Goal: Task Accomplishment & Management: Manage account settings

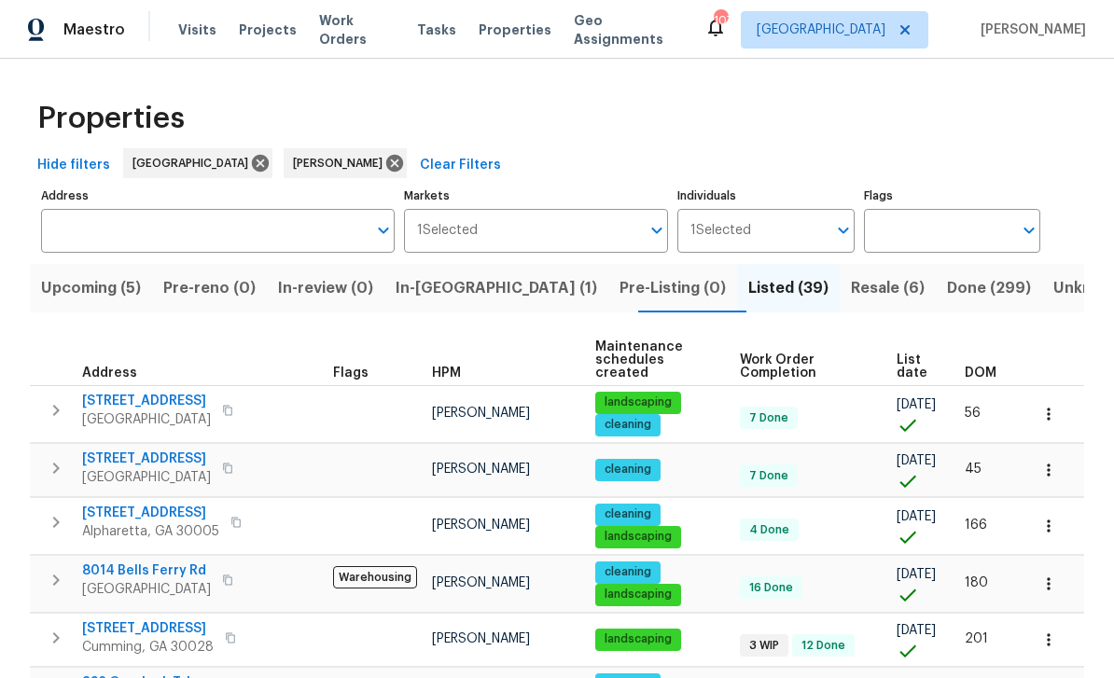
scroll to position [365, 0]
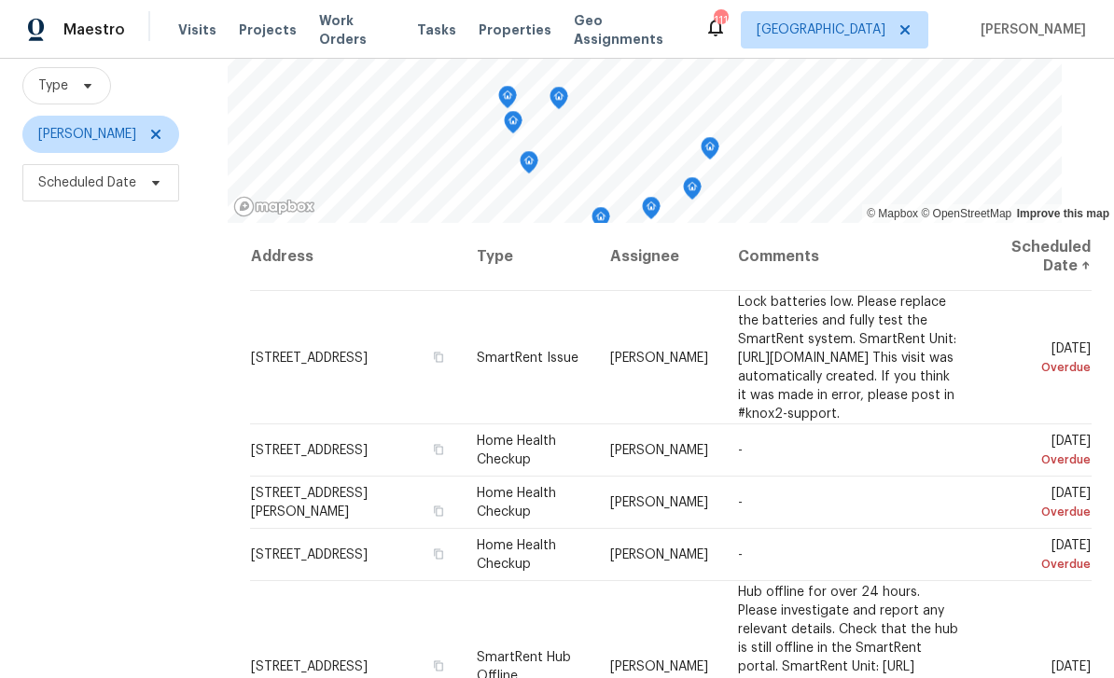
scroll to position [172, 0]
click at [0, 0] on icon at bounding box center [0, 0] width 0 height 0
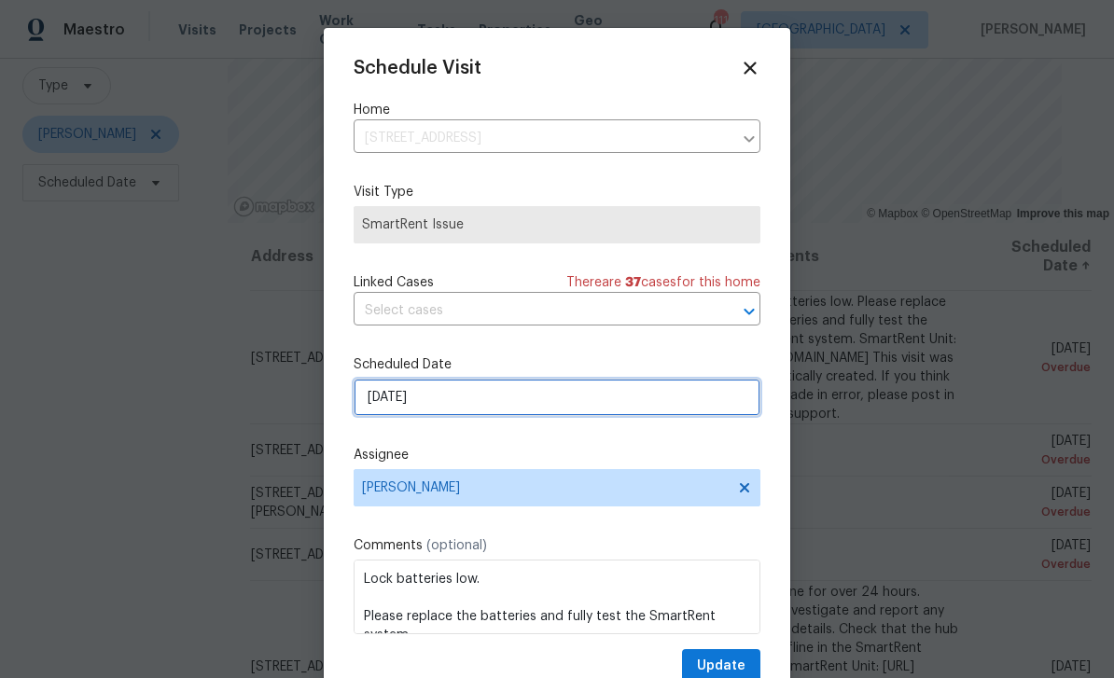
click at [696, 404] on input "8/22/2025" at bounding box center [556, 397] width 407 height 37
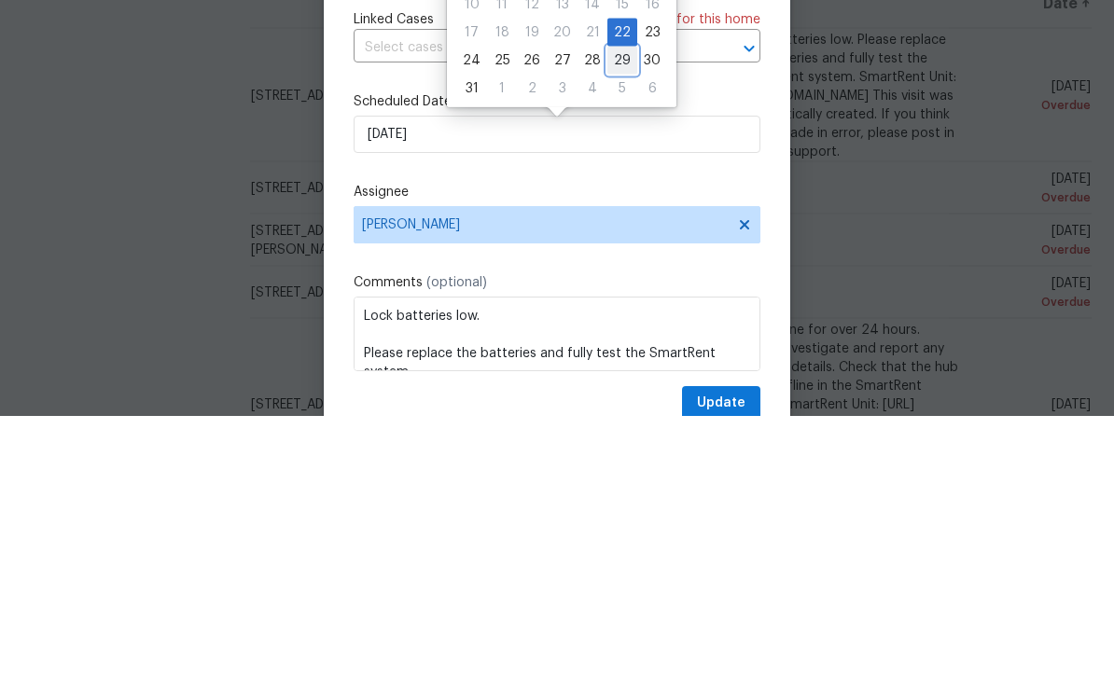
click at [609, 310] on div "29" at bounding box center [622, 323] width 30 height 26
type input "8/29/2025"
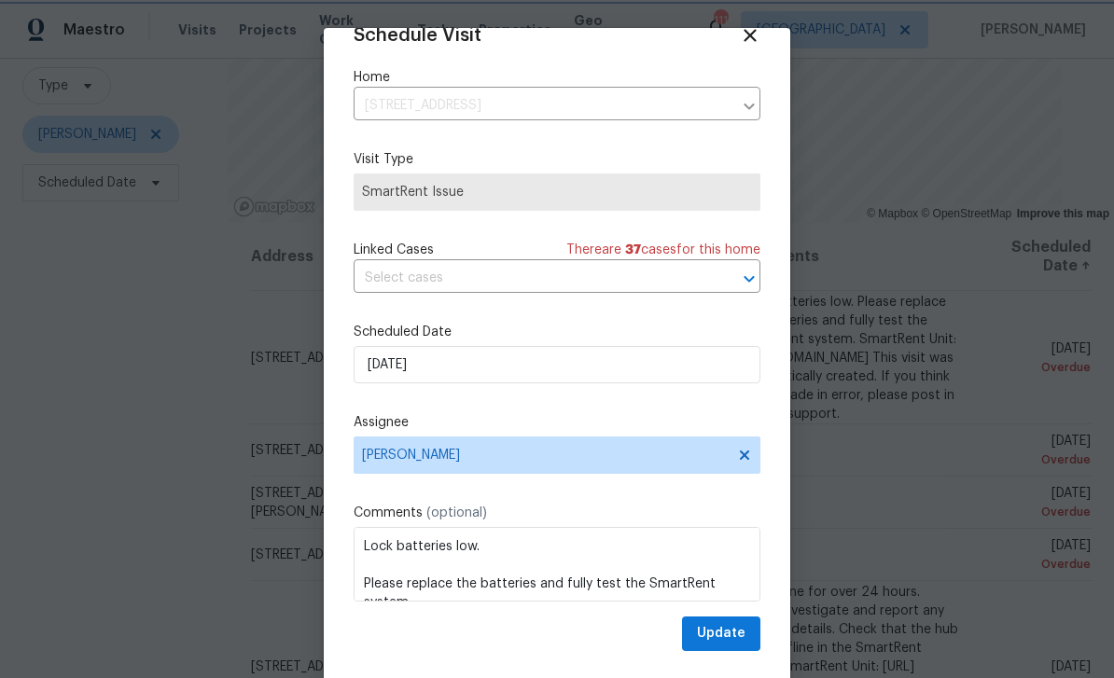
scroll to position [36, 0]
click at [720, 635] on span "Update" at bounding box center [721, 633] width 49 height 23
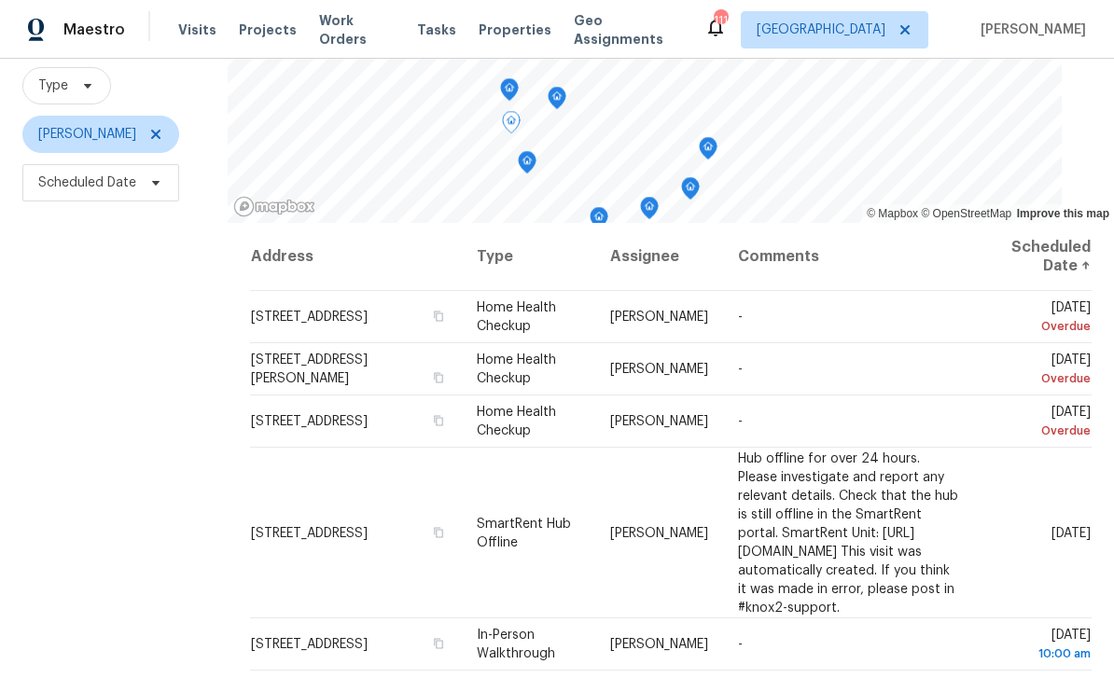
click at [0, 0] on icon at bounding box center [0, 0] width 0 height 0
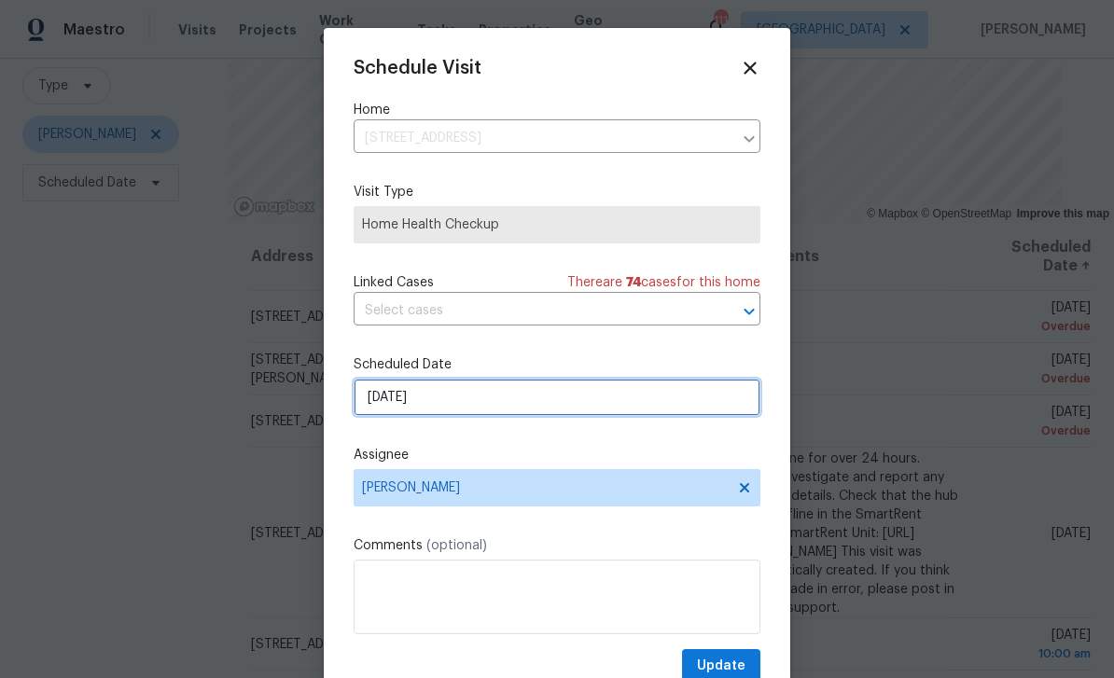
click at [676, 400] on input "8/22/2025" at bounding box center [556, 397] width 407 height 37
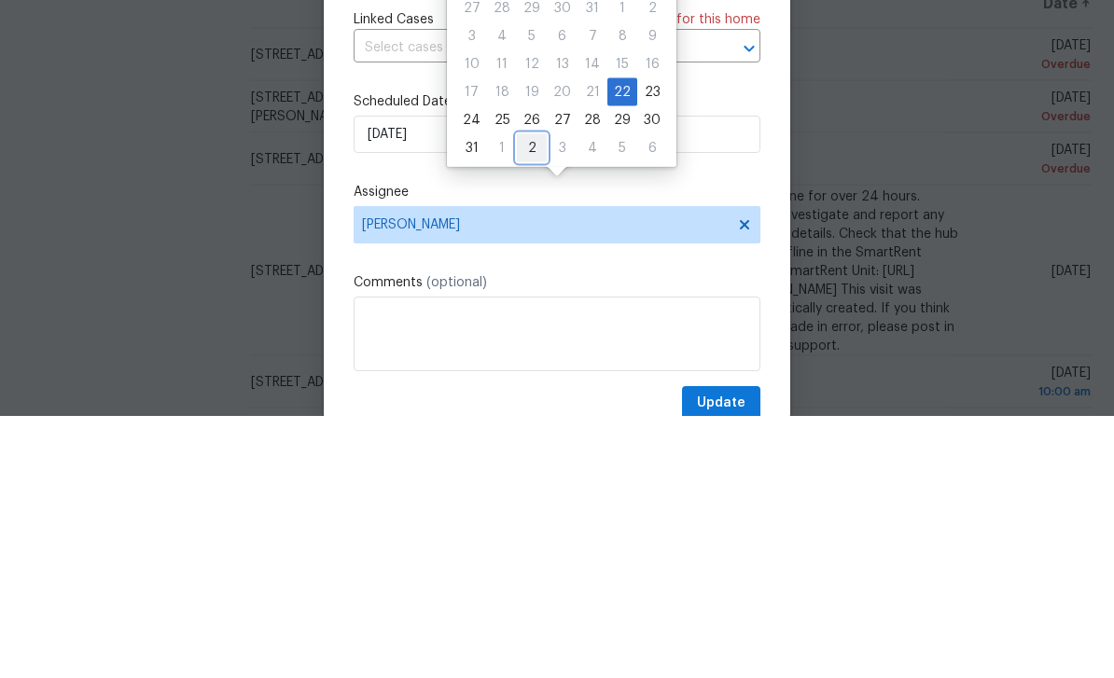
click at [531, 397] on div "2" at bounding box center [532, 410] width 30 height 26
type input "9/2/2025"
select select "8"
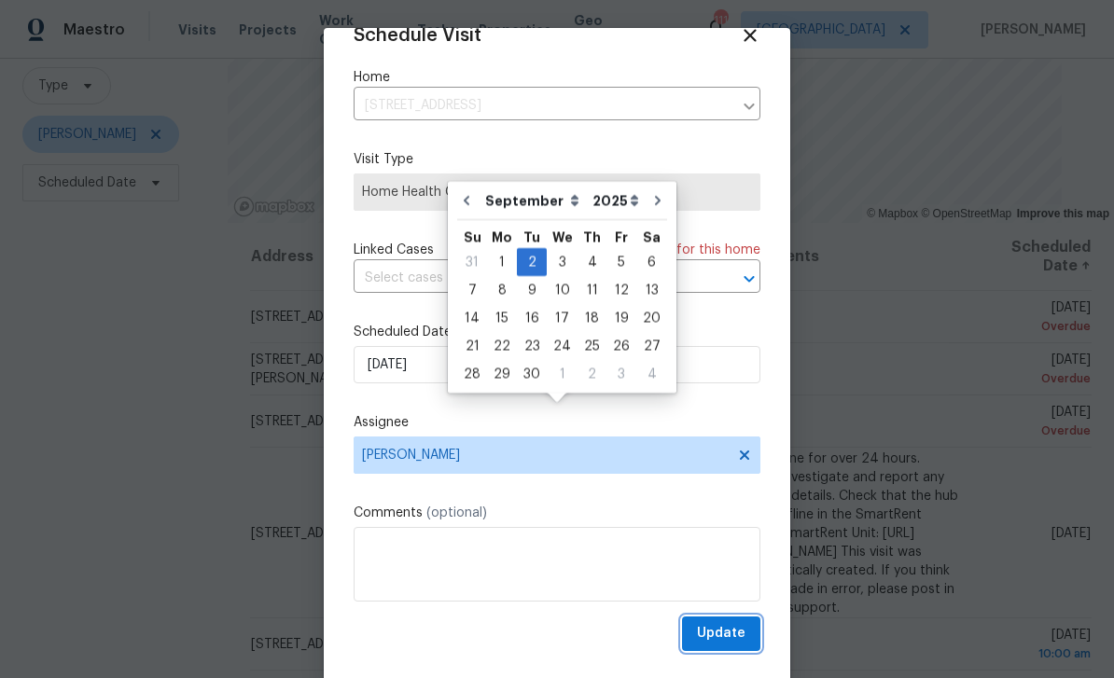
click at [730, 632] on span "Update" at bounding box center [721, 633] width 49 height 23
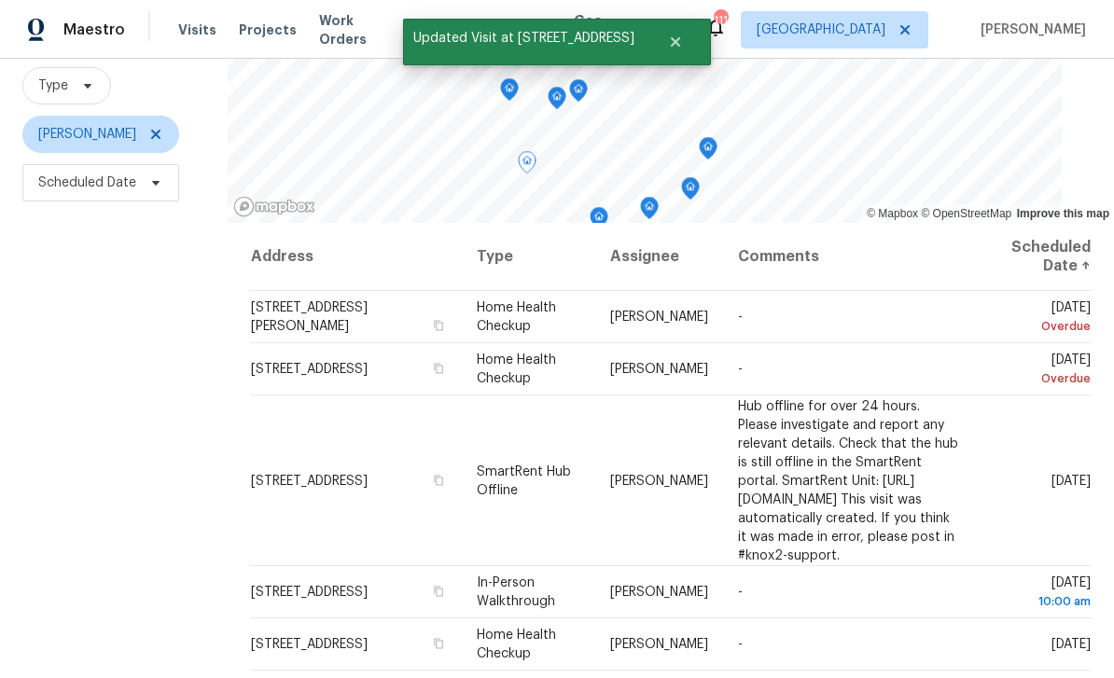
click at [0, 0] on icon at bounding box center [0, 0] width 0 height 0
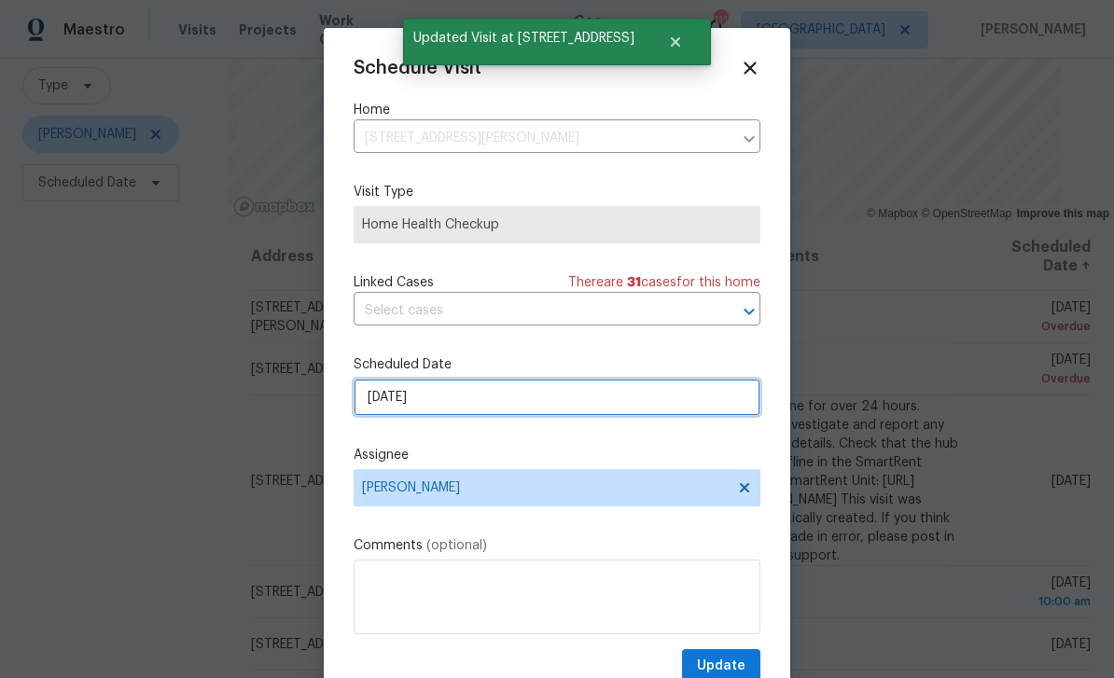
click at [688, 399] on input "8/22/2025" at bounding box center [556, 397] width 407 height 37
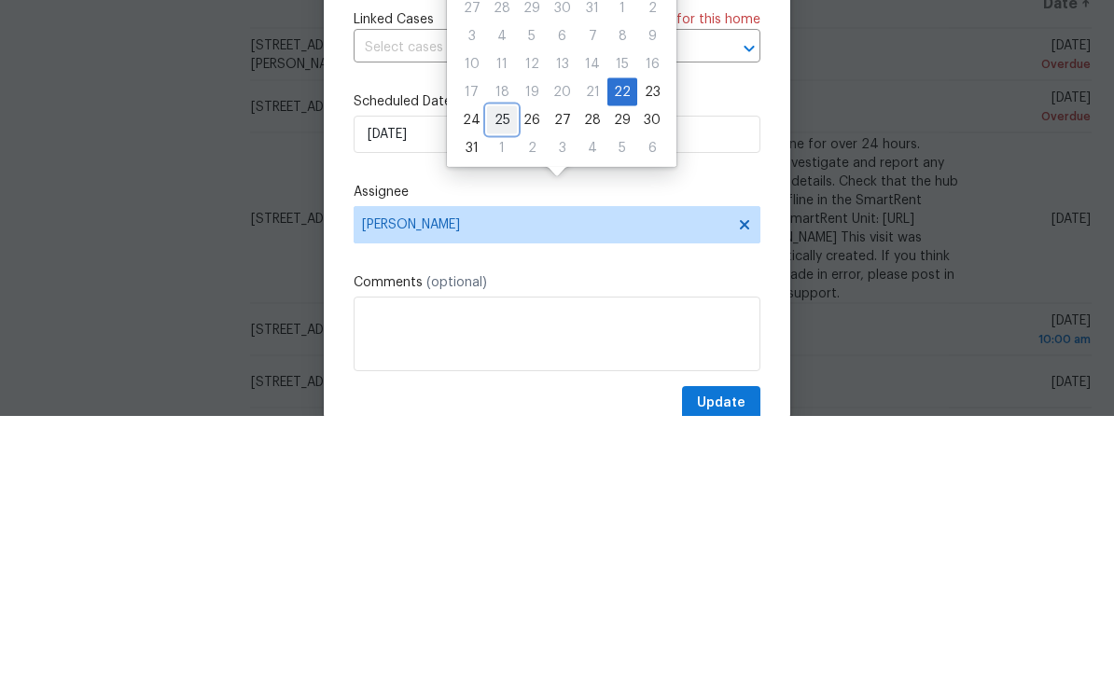
click at [502, 369] on div "25" at bounding box center [502, 382] width 30 height 26
type input "8/25/2025"
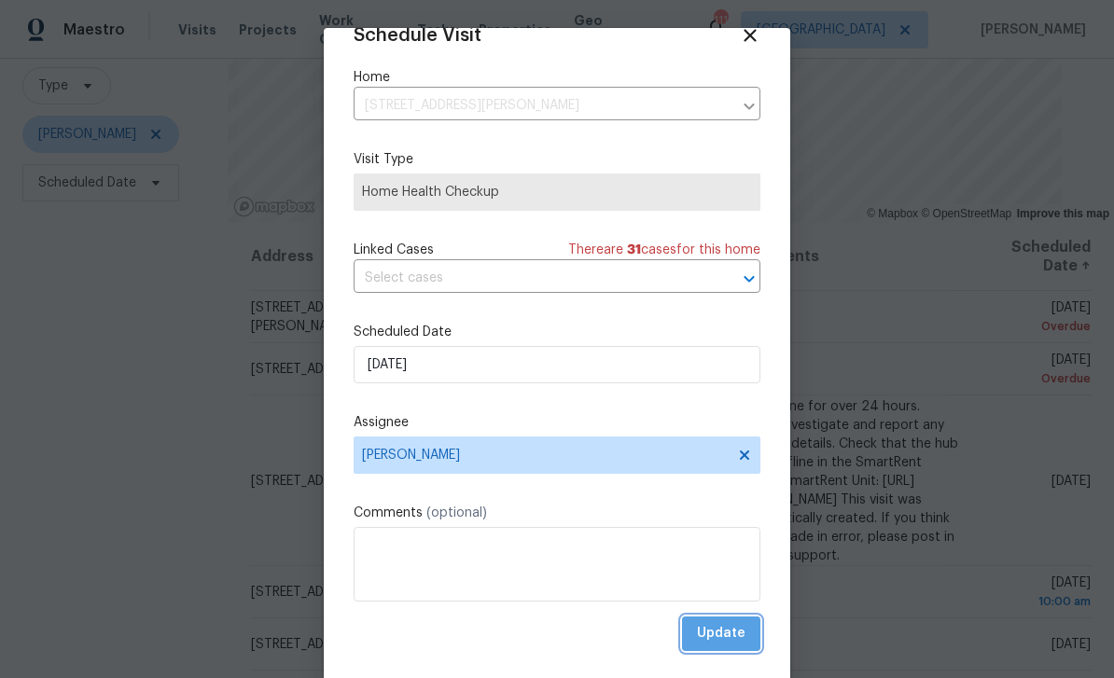
click at [725, 638] on span "Update" at bounding box center [721, 633] width 49 height 23
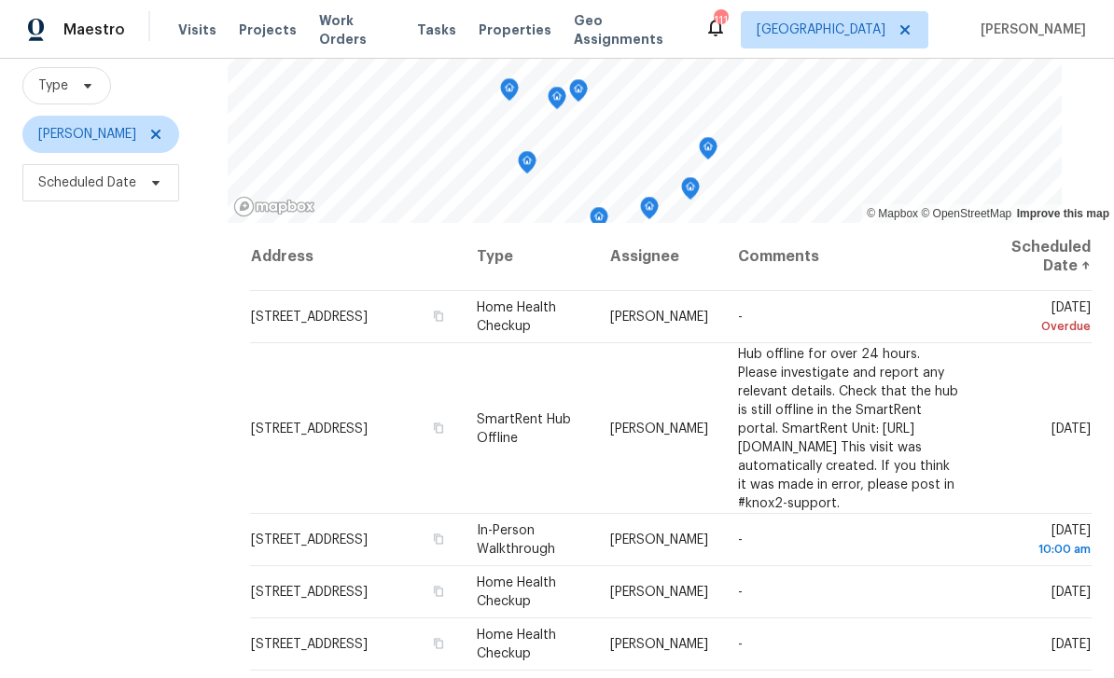
click at [0, 0] on span at bounding box center [0, 0] width 0 height 0
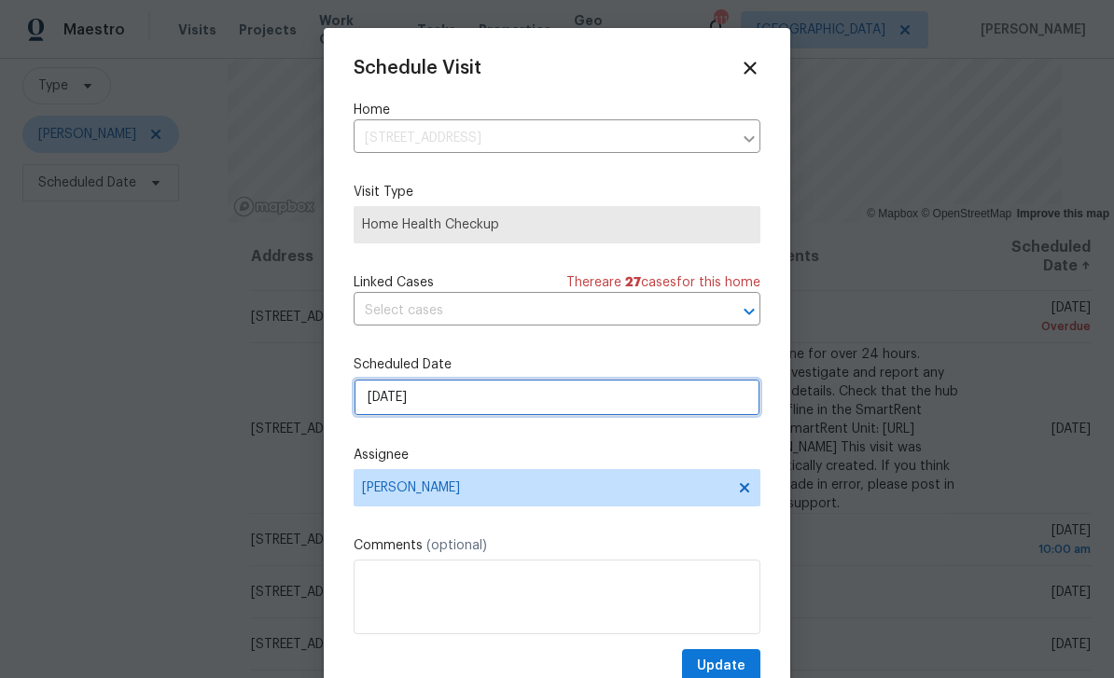
click at [679, 401] on input "8/24/2025" at bounding box center [556, 397] width 407 height 37
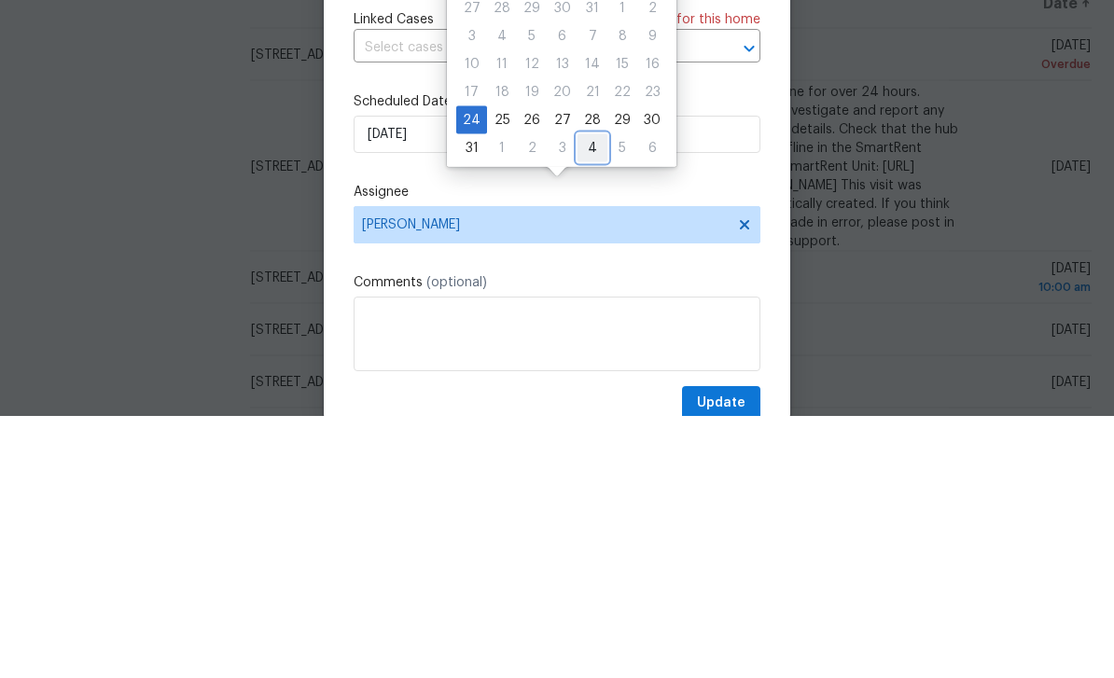
click at [585, 397] on div "4" at bounding box center [592, 410] width 30 height 26
type input "9/4/2025"
select select "8"
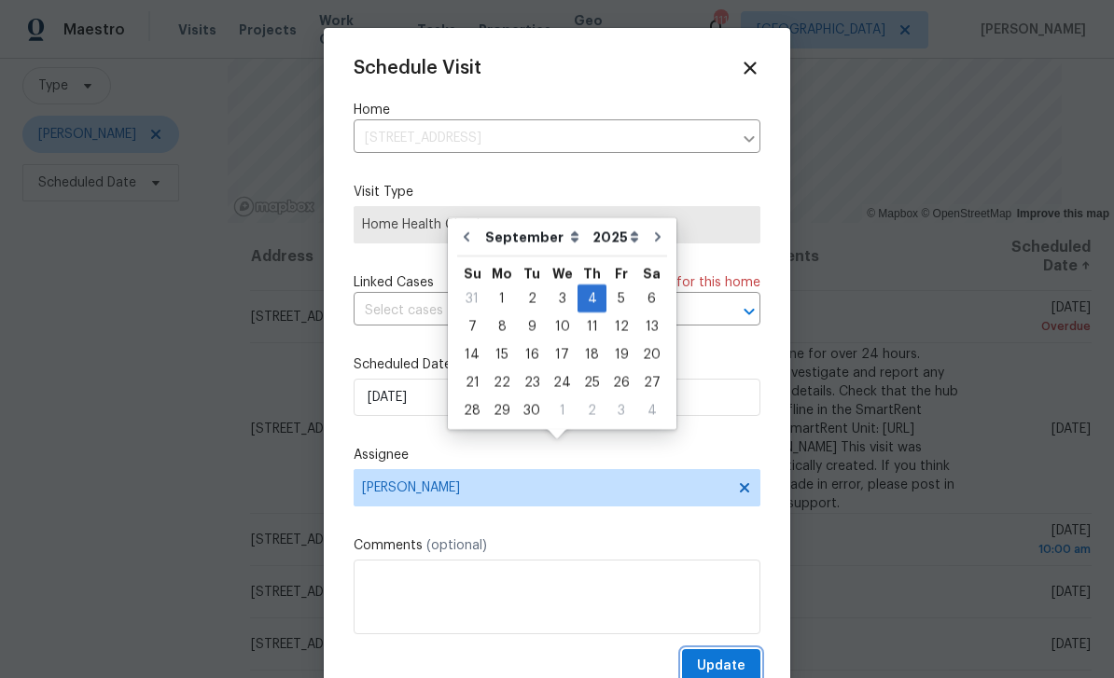
click at [737, 662] on span "Update" at bounding box center [721, 666] width 49 height 23
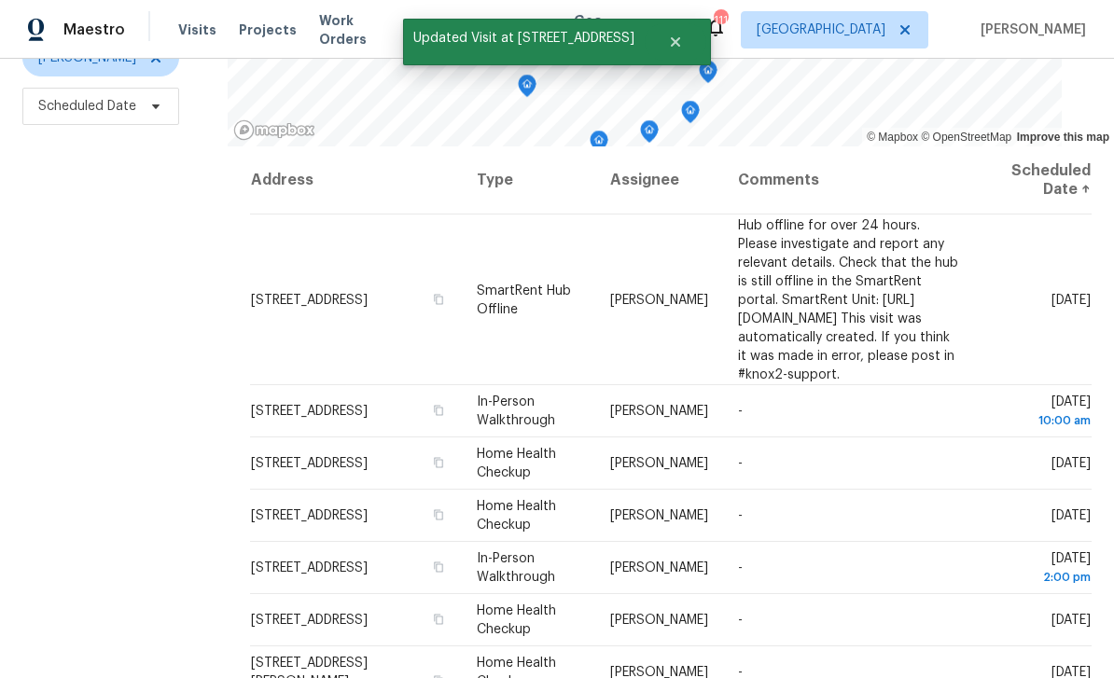
scroll to position [247, 0]
click at [0, 0] on icon at bounding box center [0, 0] width 0 height 0
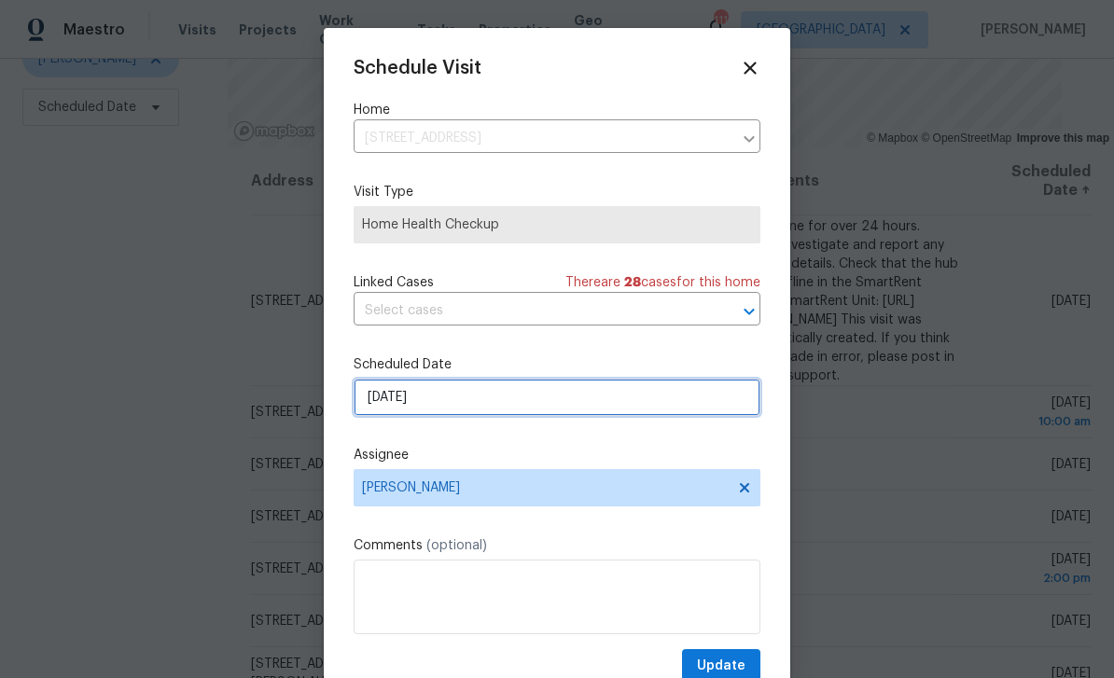
click at [680, 395] on input "8/25/2025" at bounding box center [556, 397] width 407 height 37
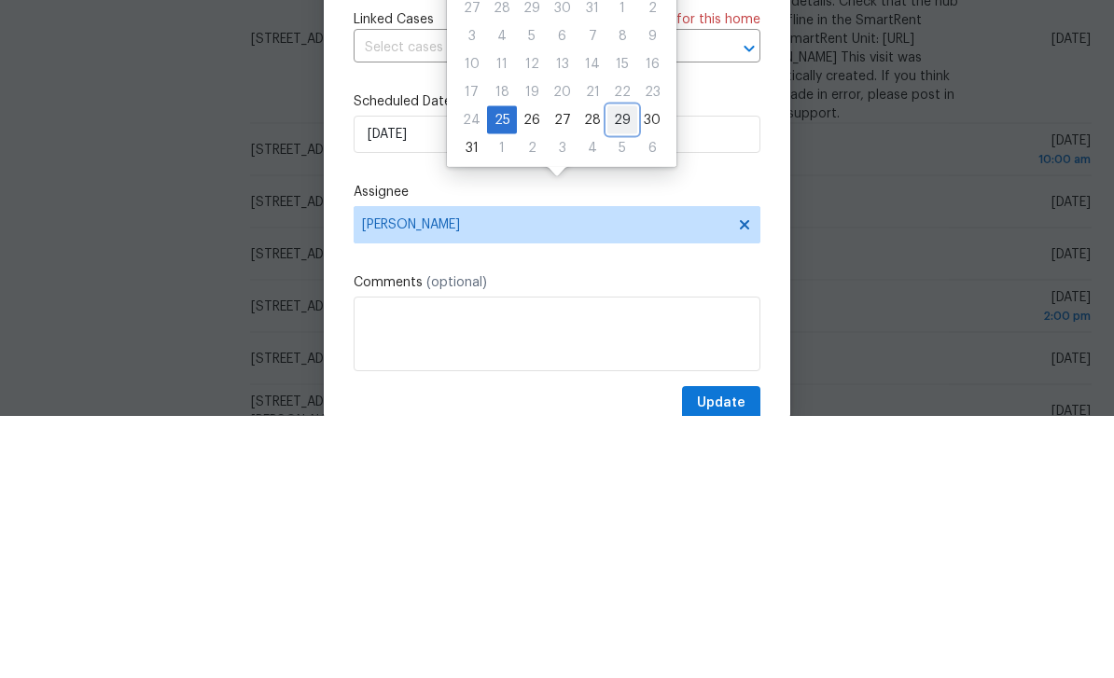
click at [612, 369] on div "29" at bounding box center [622, 382] width 30 height 26
type input "8/29/2025"
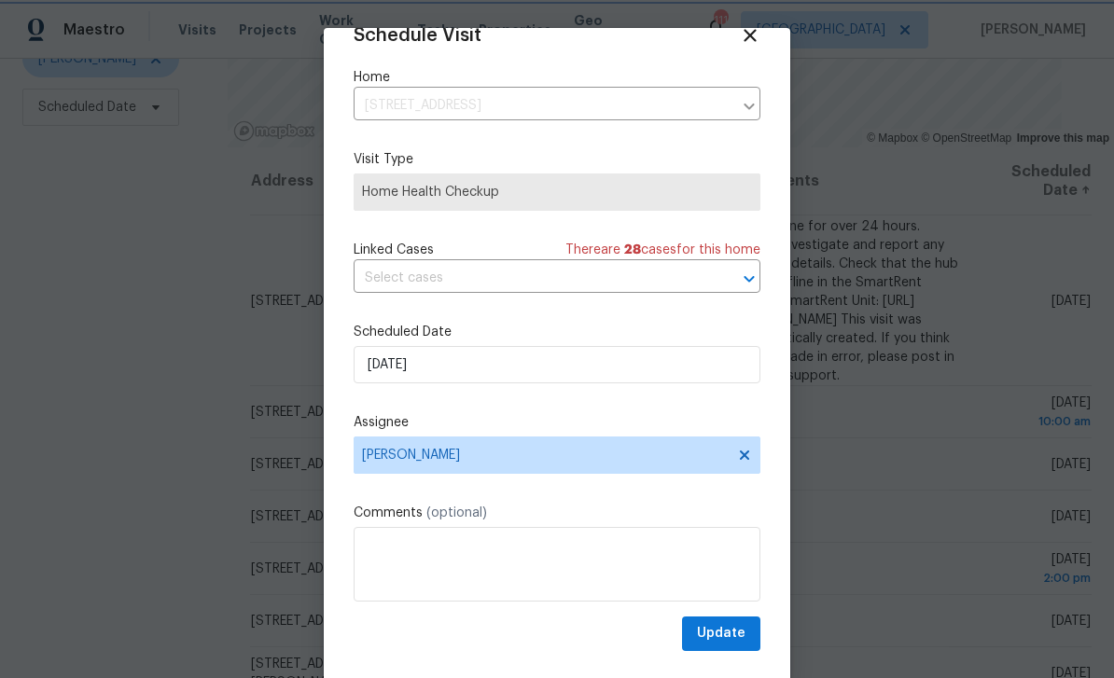
scroll to position [36, 0]
click at [727, 635] on span "Update" at bounding box center [721, 633] width 49 height 23
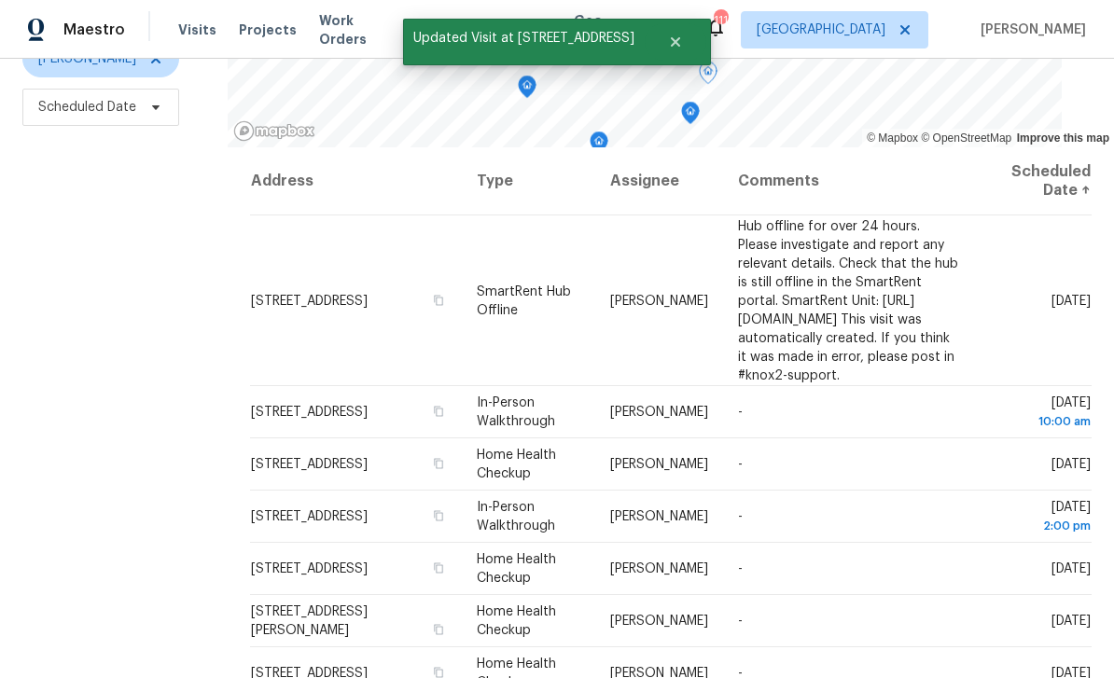
click at [0, 0] on icon at bounding box center [0, 0] width 0 height 0
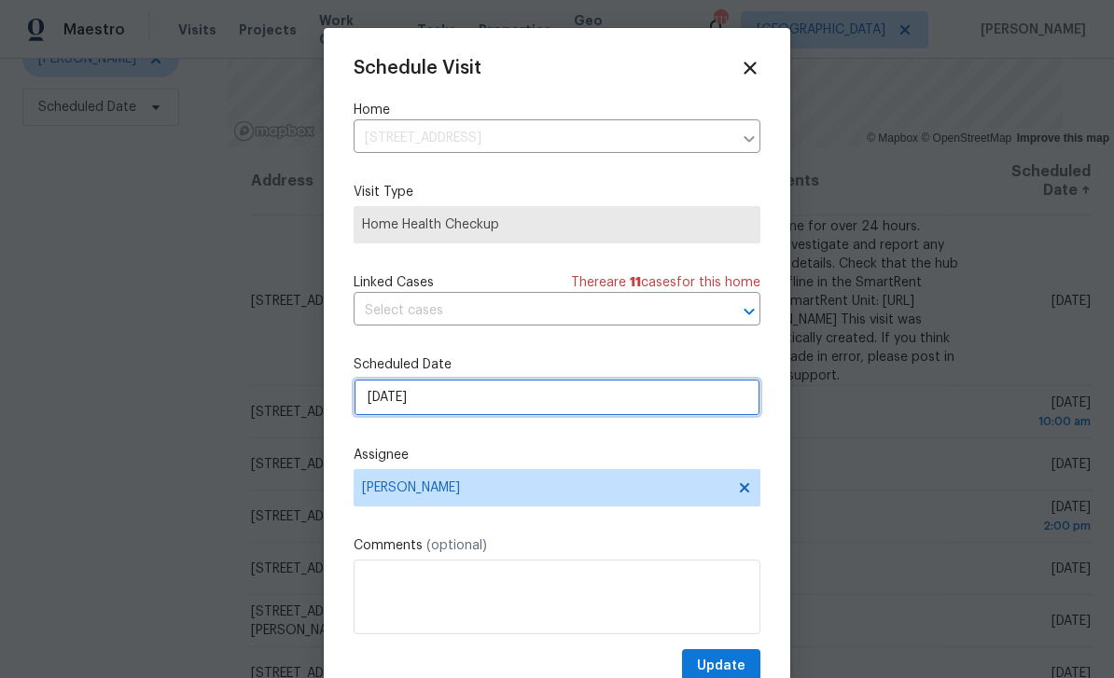
click at [698, 404] on input "8/25/2025" at bounding box center [556, 397] width 407 height 37
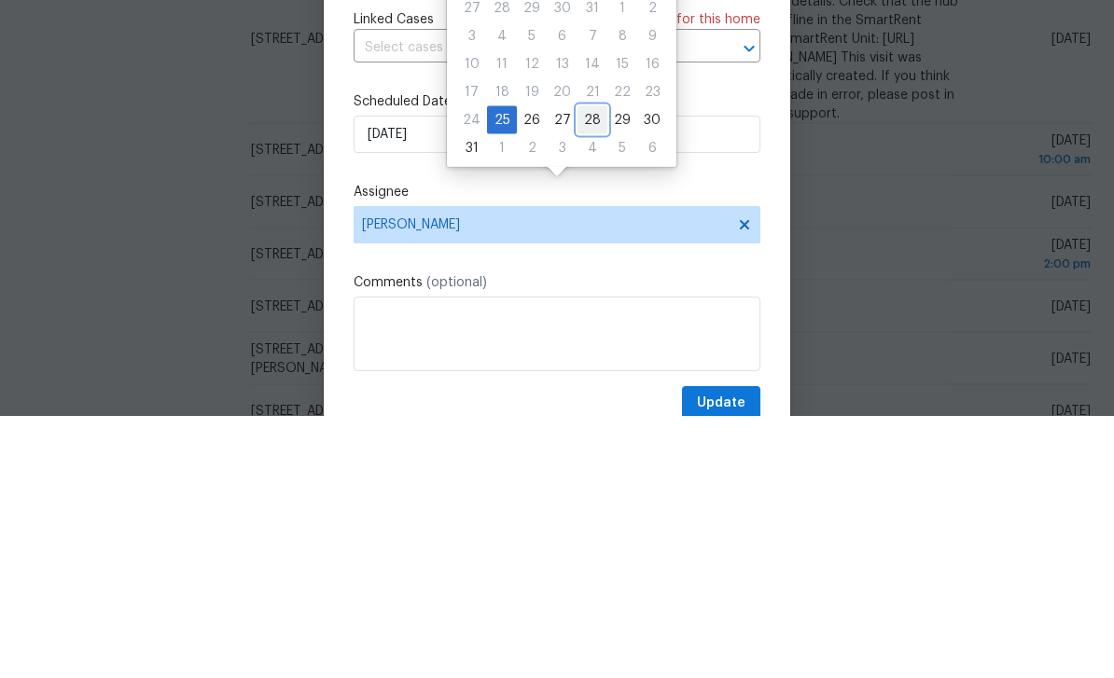
click at [590, 369] on div "28" at bounding box center [592, 382] width 30 height 26
type input "8/28/2025"
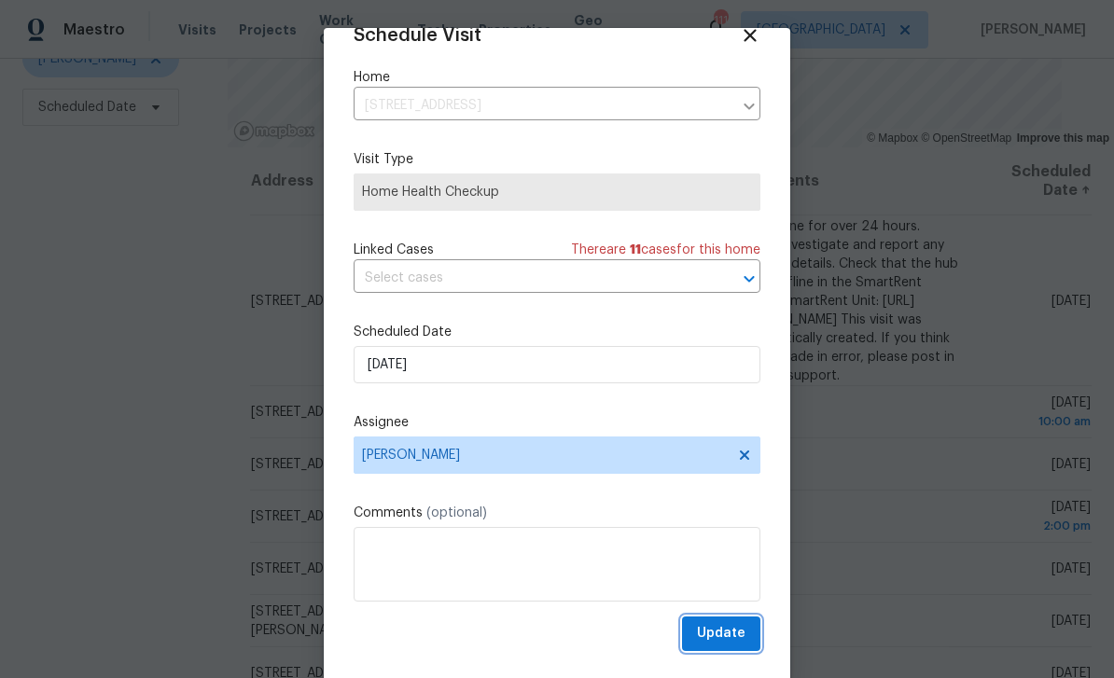
click at [725, 638] on span "Update" at bounding box center [721, 633] width 49 height 23
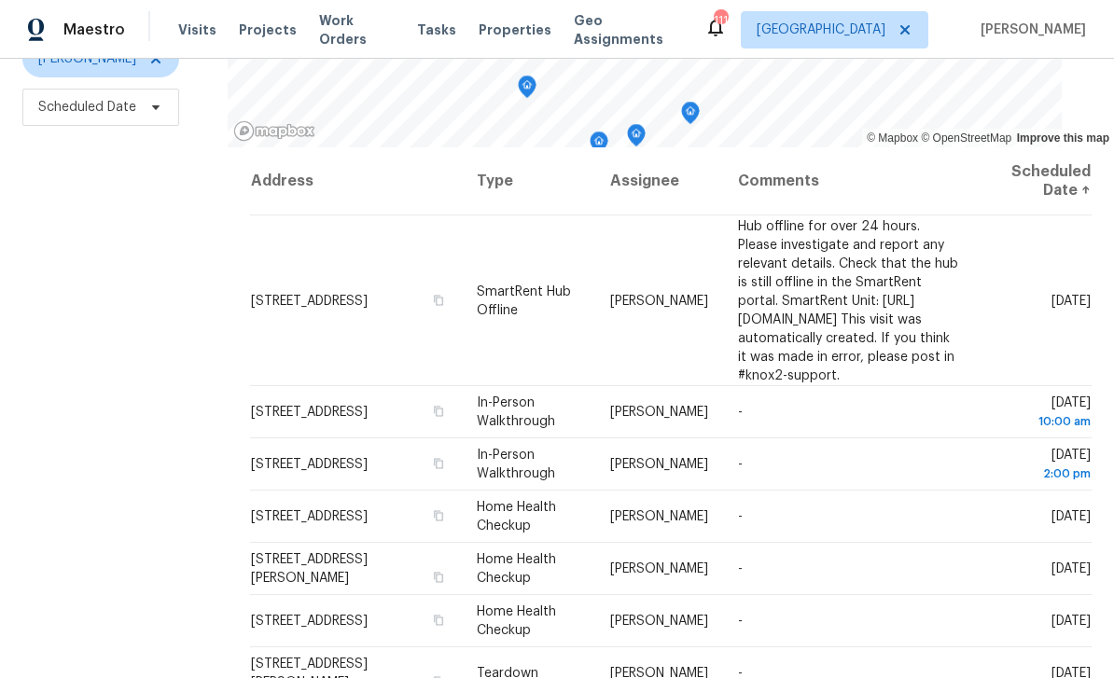
click at [0, 0] on icon at bounding box center [0, 0] width 0 height 0
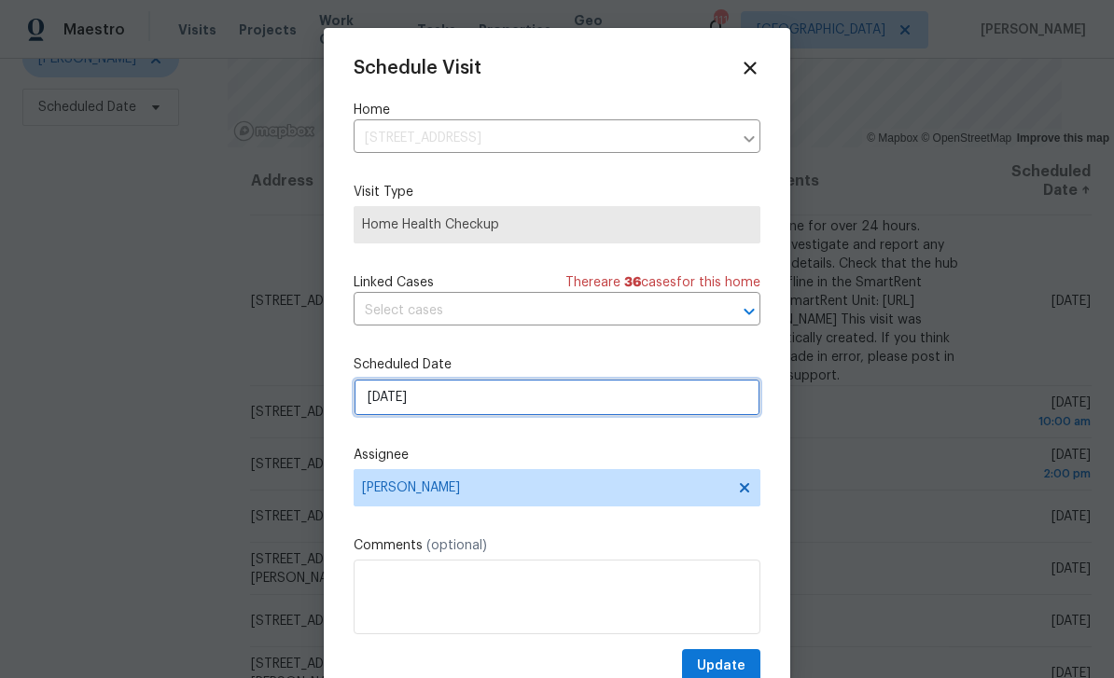
click at [646, 404] on input "8/25/2025" at bounding box center [556, 397] width 407 height 37
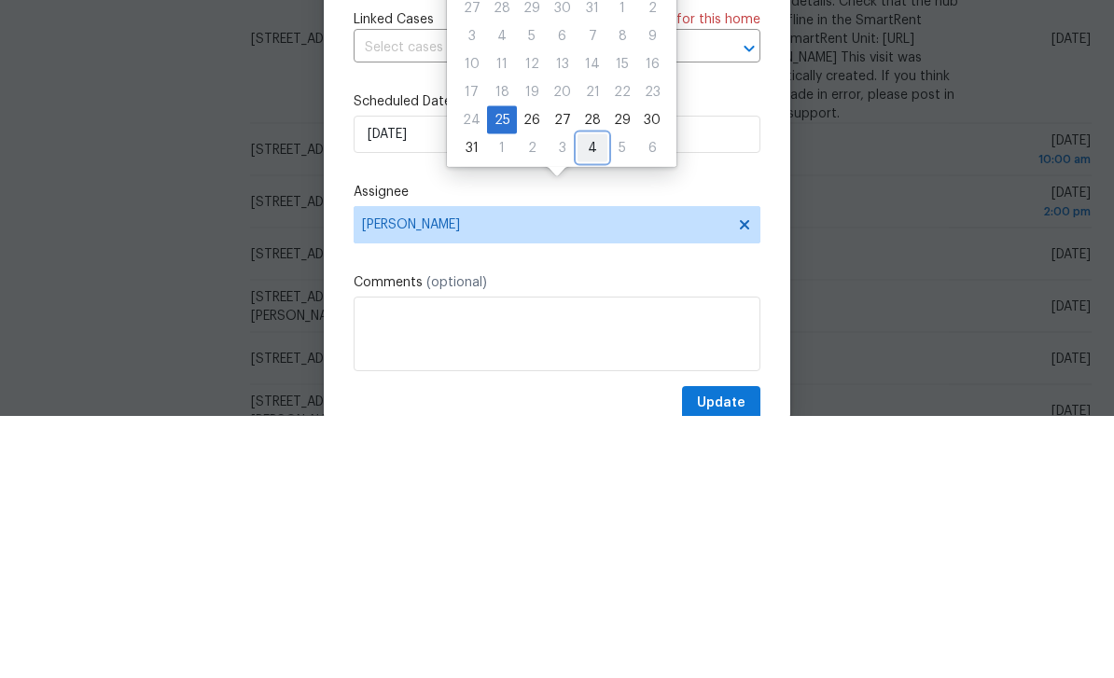
click at [584, 397] on div "4" at bounding box center [592, 410] width 30 height 26
type input "9/4/2025"
select select "8"
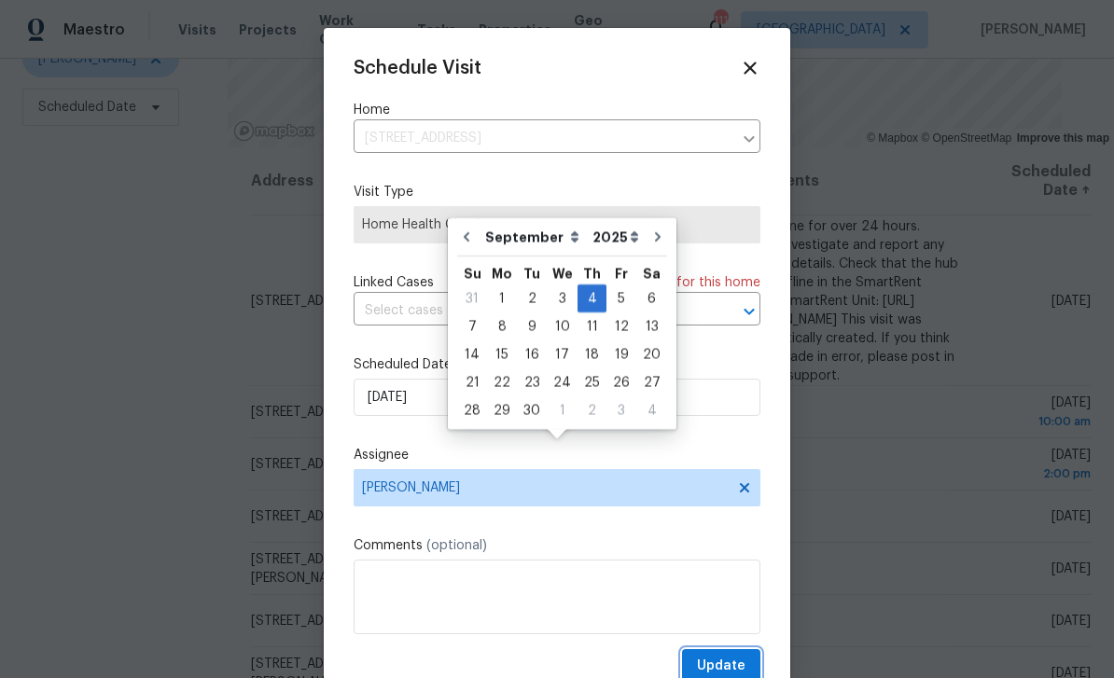
click at [737, 661] on span "Update" at bounding box center [721, 666] width 49 height 23
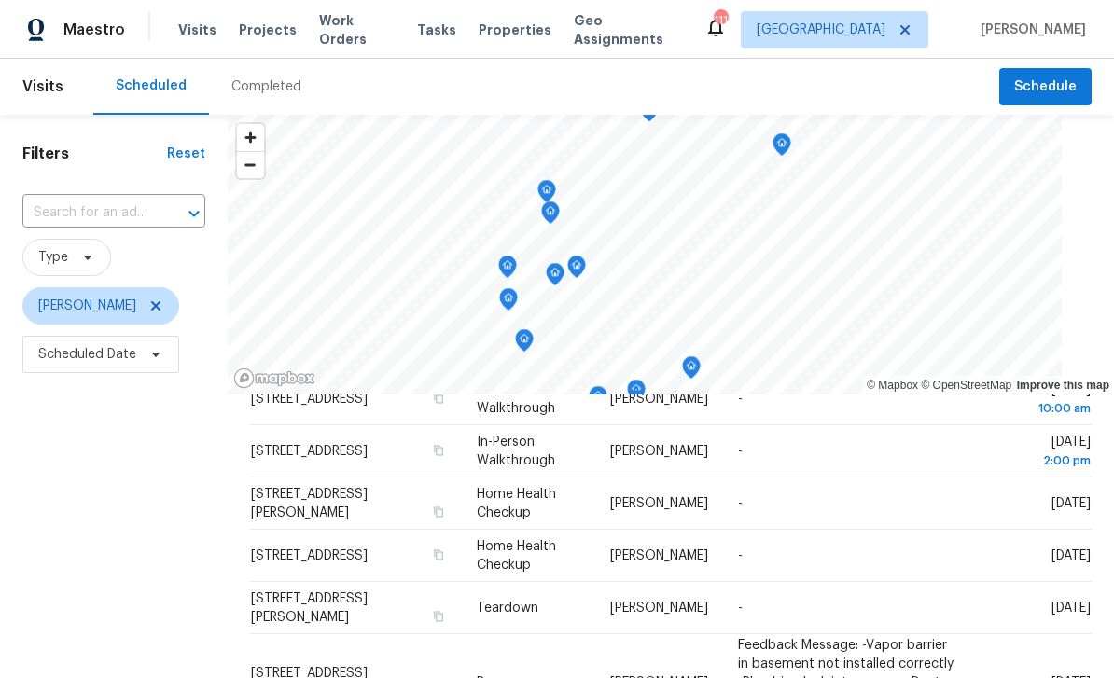
scroll to position [261, 0]
click at [286, 548] on span "312 Crown Pointe Dr, Dawsonville, GA 30534" at bounding box center [309, 554] width 117 height 13
